Goal: Task Accomplishment & Management: Manage account settings

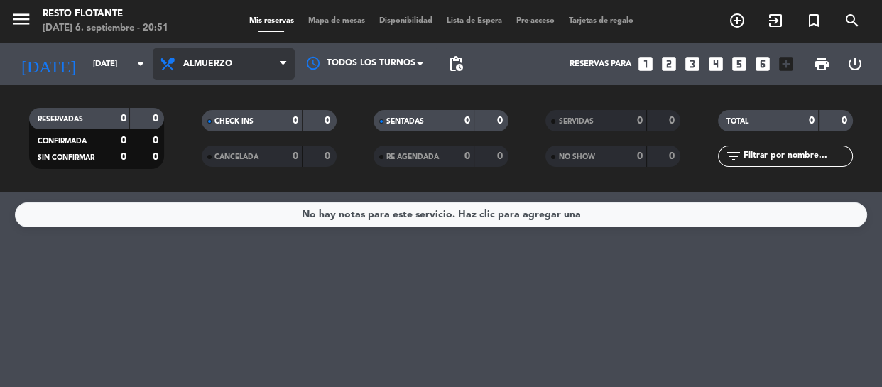
click at [286, 67] on icon at bounding box center [283, 63] width 6 height 11
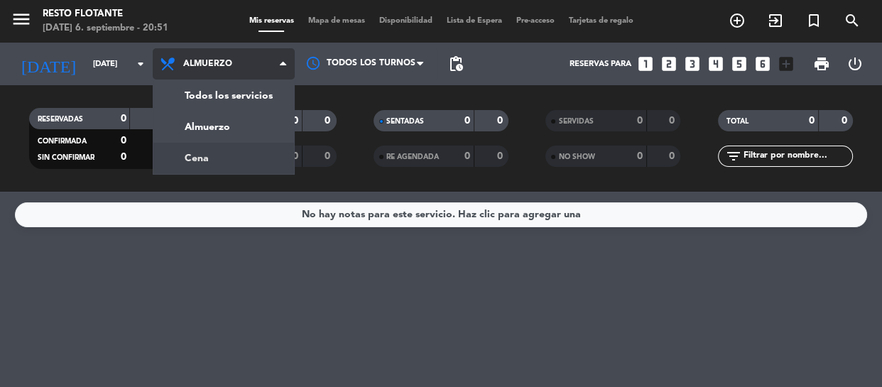
click at [196, 158] on div "menu Resto Flotante [DATE] 6. septiembre - 20:51 Mis reservas Mapa de mesas Dis…" at bounding box center [441, 96] width 882 height 192
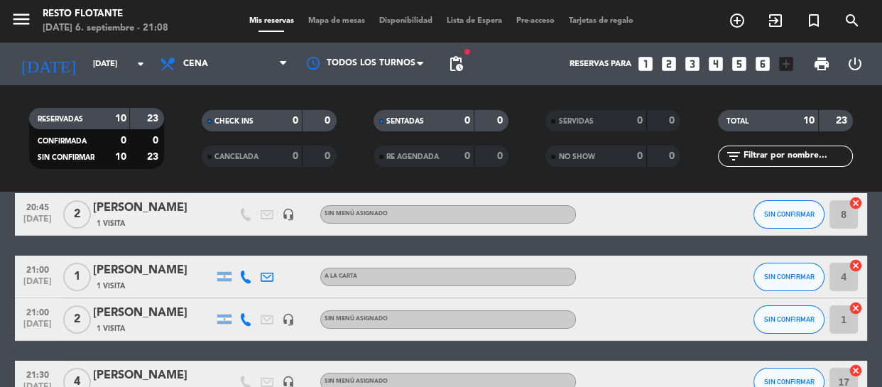
scroll to position [64, 0]
click at [780, 323] on button "SIN CONFIRMAR" at bounding box center [789, 320] width 71 height 28
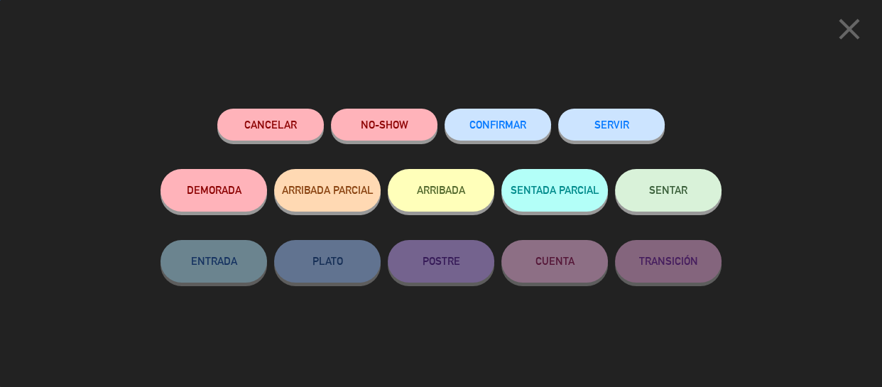
click at [514, 119] on button "CONFIRMAR" at bounding box center [498, 125] width 107 height 32
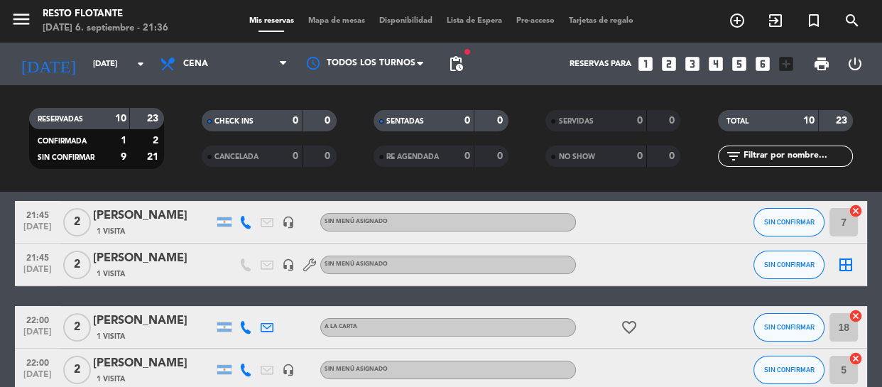
scroll to position [273, 0]
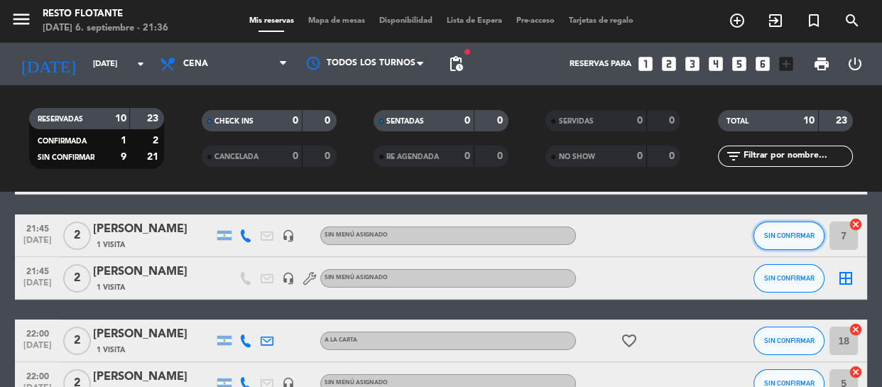
click at [800, 242] on button "SIN CONFIRMAR" at bounding box center [789, 236] width 71 height 28
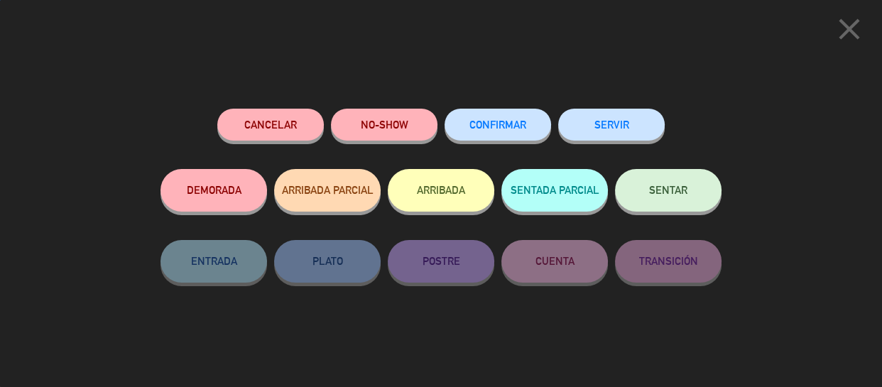
click at [505, 124] on span "CONFIRMAR" at bounding box center [498, 125] width 57 height 12
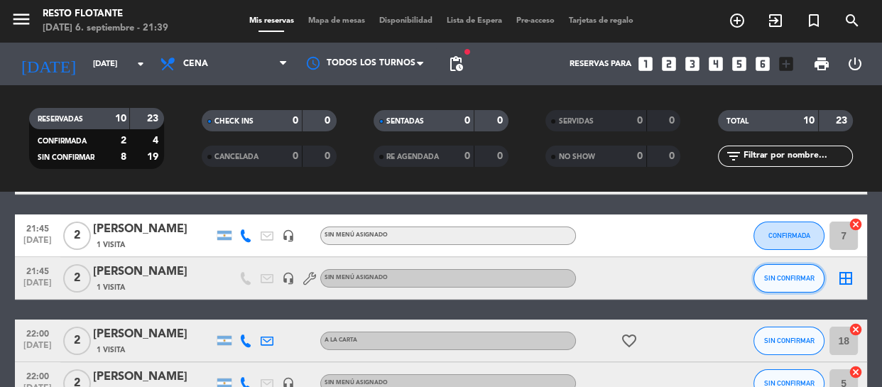
click at [786, 279] on span "SIN CONFIRMAR" at bounding box center [790, 278] width 50 height 8
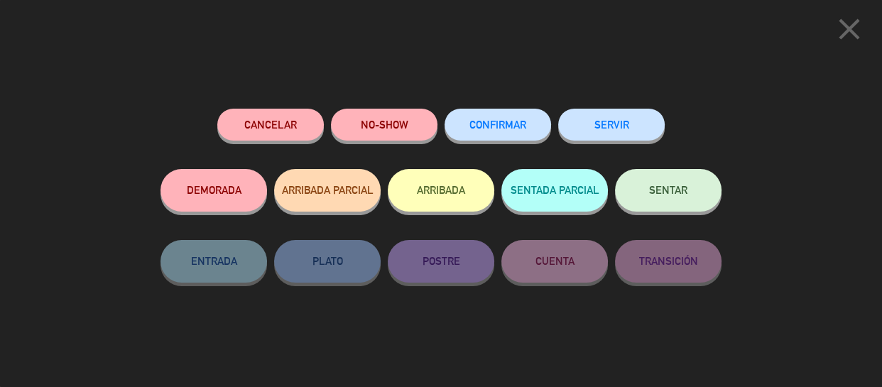
click at [477, 121] on span "CONFIRMAR" at bounding box center [498, 125] width 57 height 12
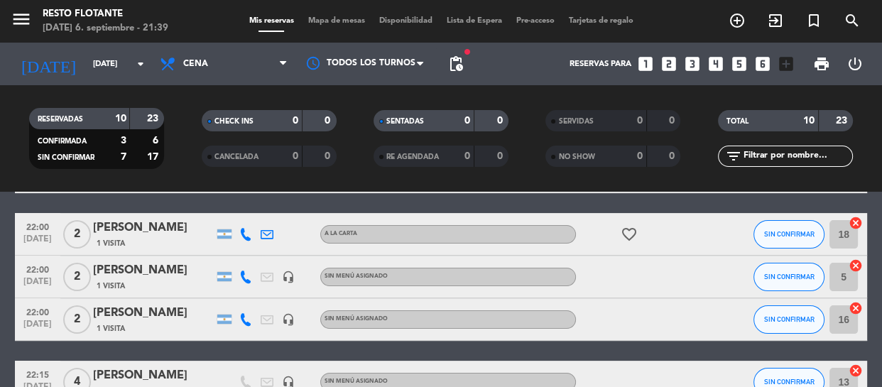
scroll to position [402, 0]
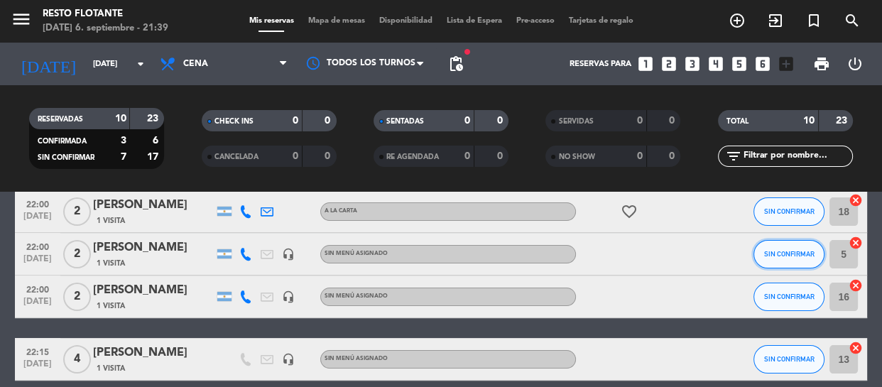
click at [789, 261] on button "SIN CONFIRMAR" at bounding box center [789, 254] width 71 height 28
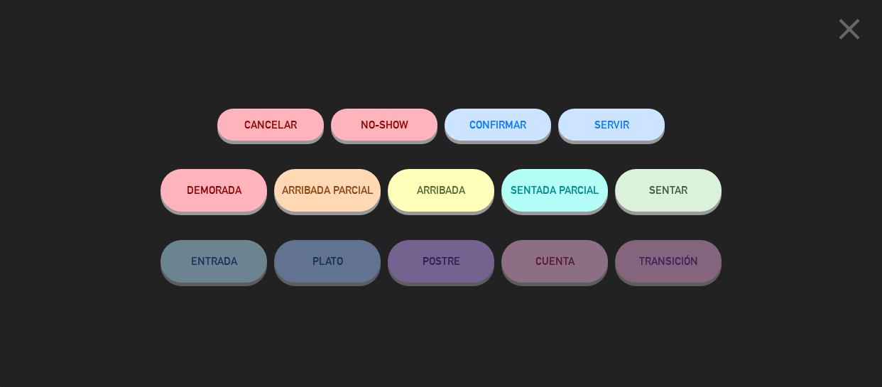
click at [543, 126] on button "CONFIRMAR" at bounding box center [498, 125] width 107 height 32
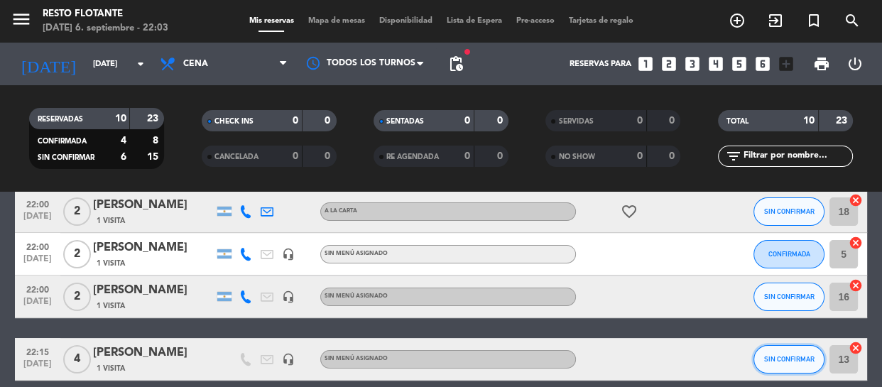
click at [789, 364] on button "SIN CONFIRMAR" at bounding box center [789, 359] width 71 height 28
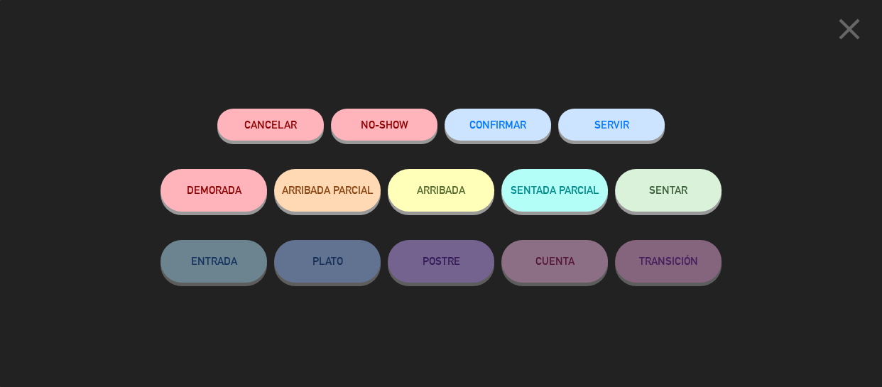
click at [492, 128] on span "CONFIRMAR" at bounding box center [498, 125] width 57 height 12
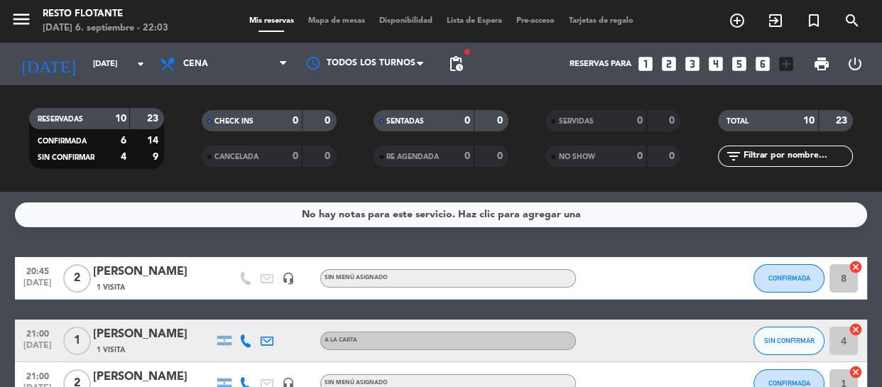
scroll to position [0, 0]
click at [789, 340] on span "SIN CONFIRMAR" at bounding box center [790, 341] width 50 height 8
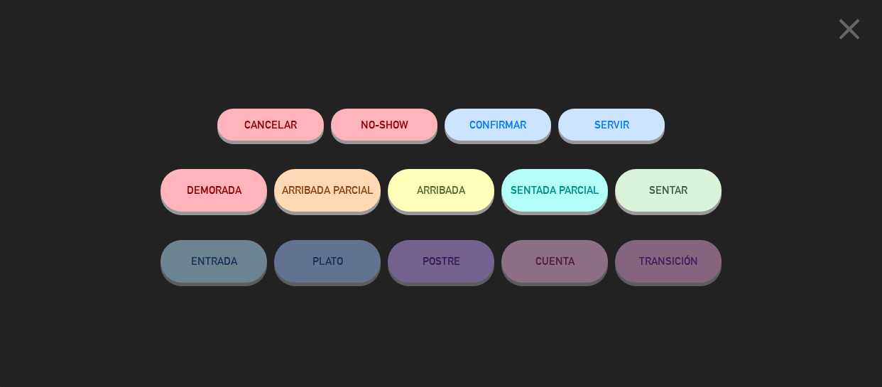
click at [504, 128] on span "CONFIRMAR" at bounding box center [498, 125] width 57 height 12
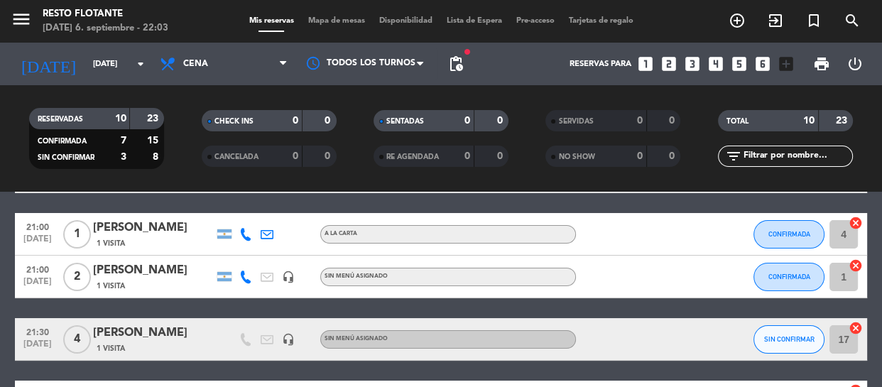
scroll to position [129, 0]
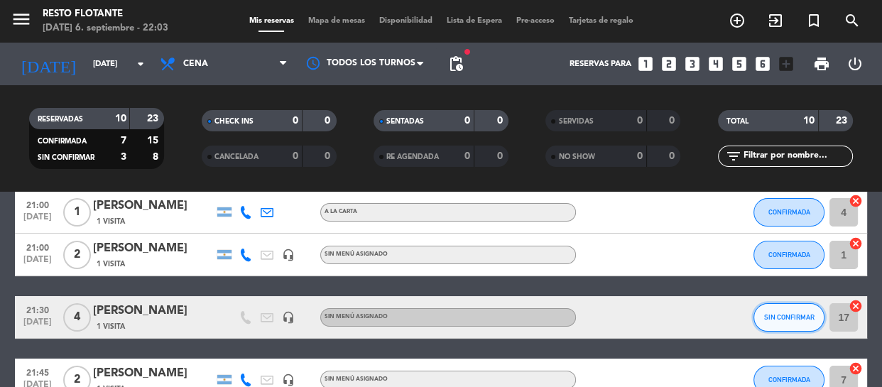
click at [777, 319] on span "SIN CONFIRMAR" at bounding box center [790, 317] width 50 height 8
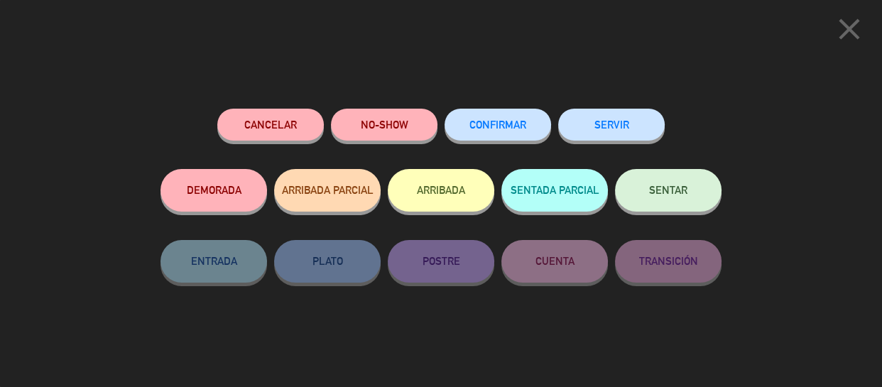
click at [483, 128] on span "CONFIRMAR" at bounding box center [498, 125] width 57 height 12
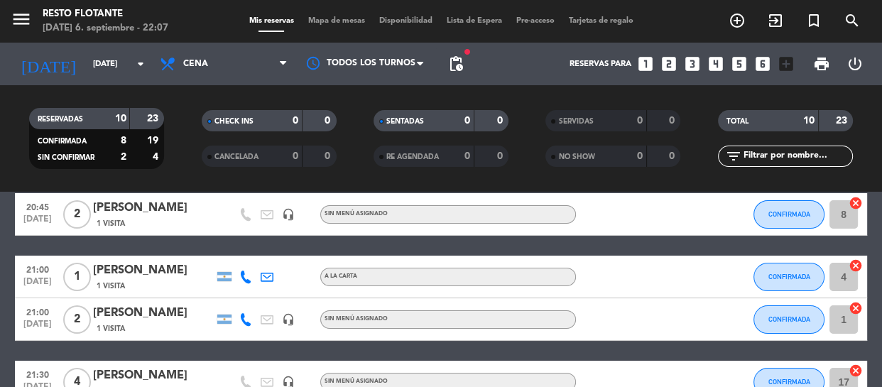
scroll to position [64, 0]
